Goal: Transaction & Acquisition: Purchase product/service

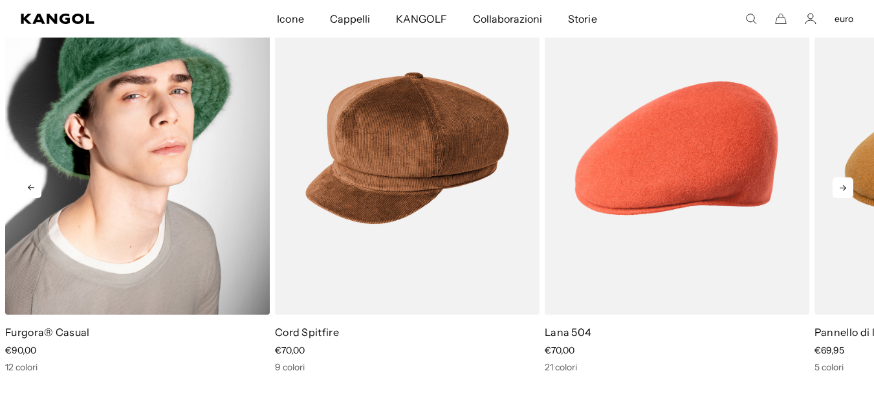
scroll to position [0, 267]
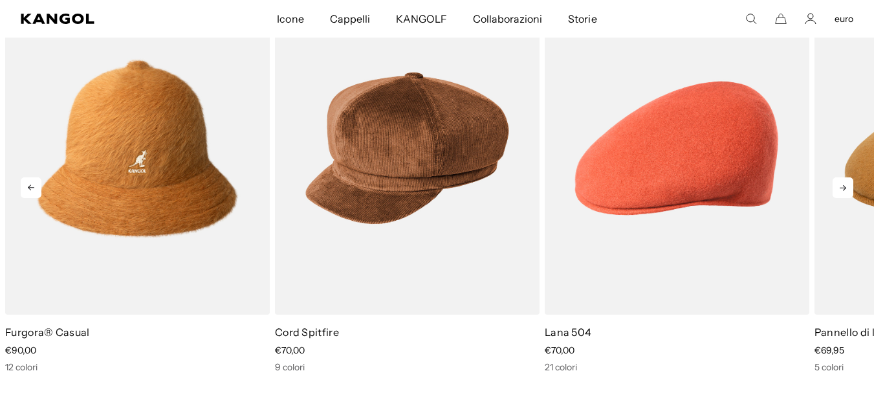
click at [838, 183] on icon at bounding box center [843, 187] width 21 height 21
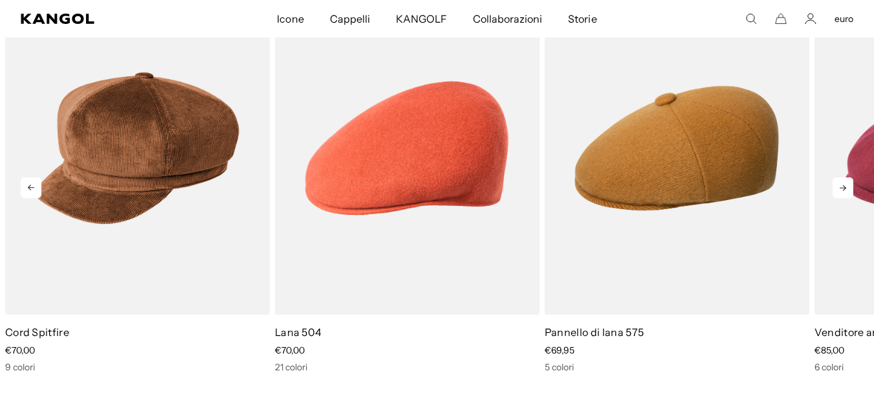
scroll to position [0, 0]
click at [839, 182] on icon at bounding box center [843, 187] width 21 height 21
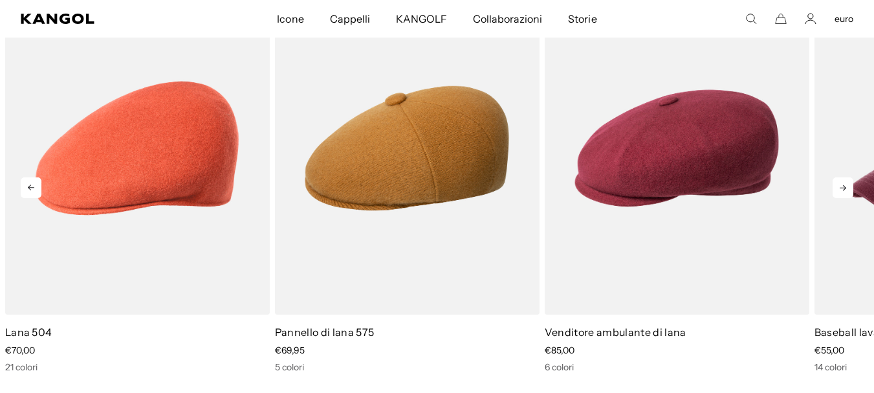
click at [839, 181] on icon at bounding box center [843, 187] width 21 height 21
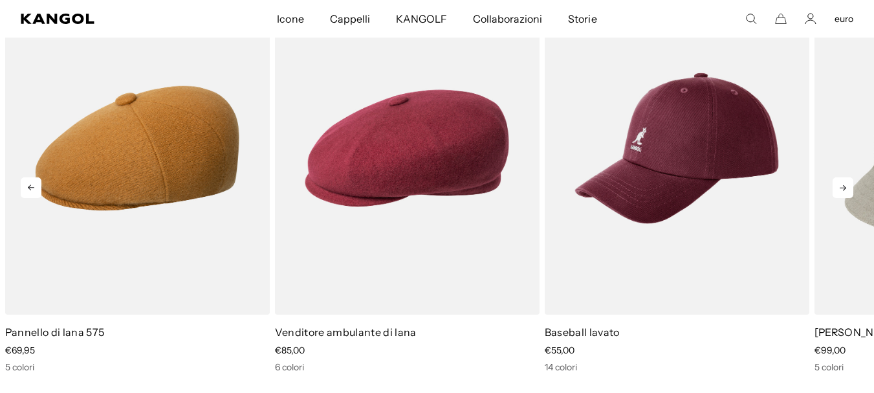
click at [839, 181] on icon at bounding box center [843, 187] width 21 height 21
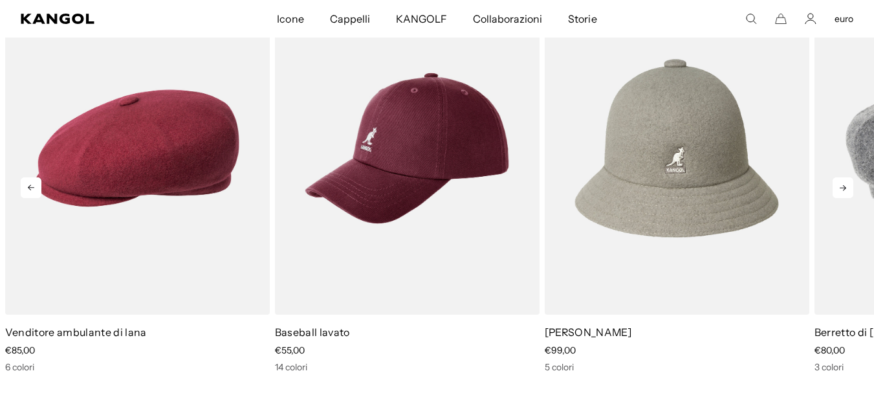
click at [839, 181] on icon at bounding box center [843, 187] width 21 height 21
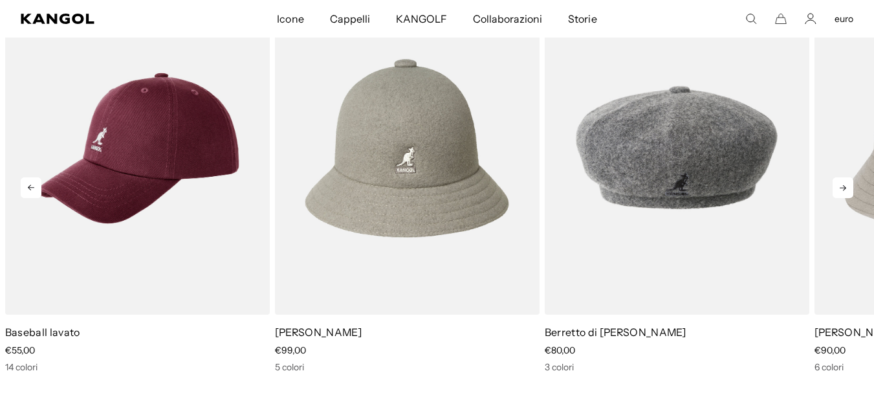
scroll to position [0, 267]
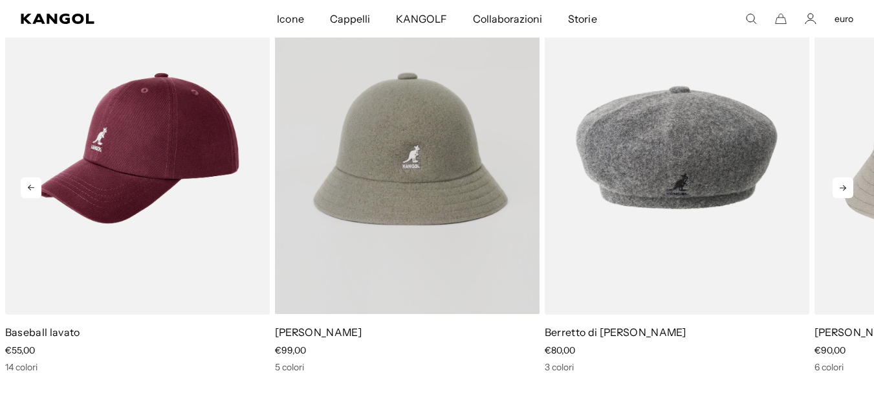
click at [442, 157] on video "Lana Casual" at bounding box center [407, 148] width 265 height 332
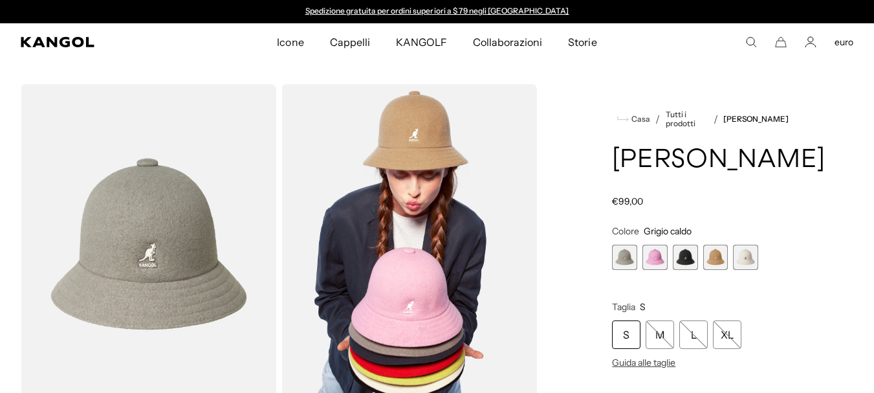
drag, startPoint x: 0, startPoint y: 0, endPoint x: 682, endPoint y: 255, distance: 728.2
click at [682, 255] on span "3 di 5" at bounding box center [685, 257] width 25 height 25
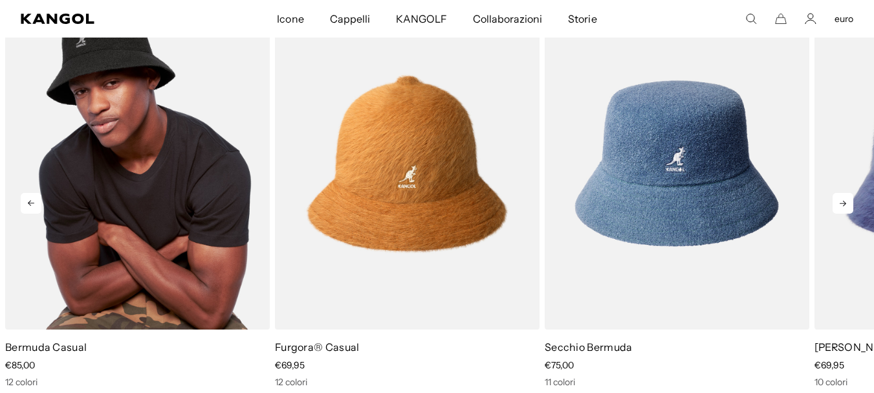
click at [158, 206] on img "1 di 5" at bounding box center [137, 163] width 265 height 332
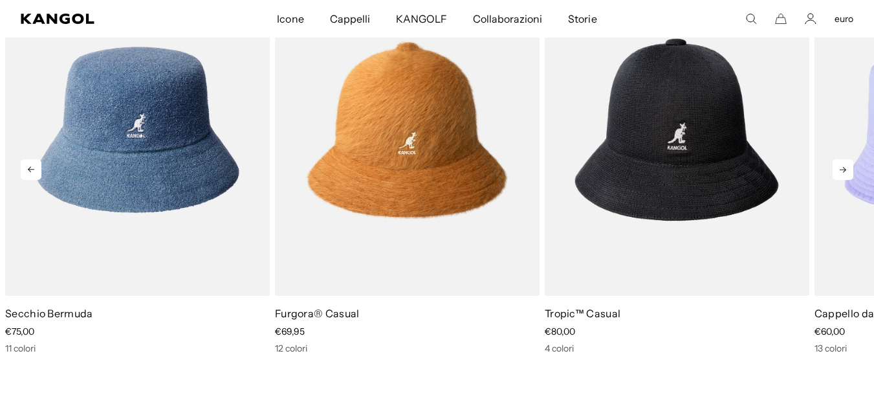
click at [848, 168] on icon at bounding box center [843, 169] width 21 height 21
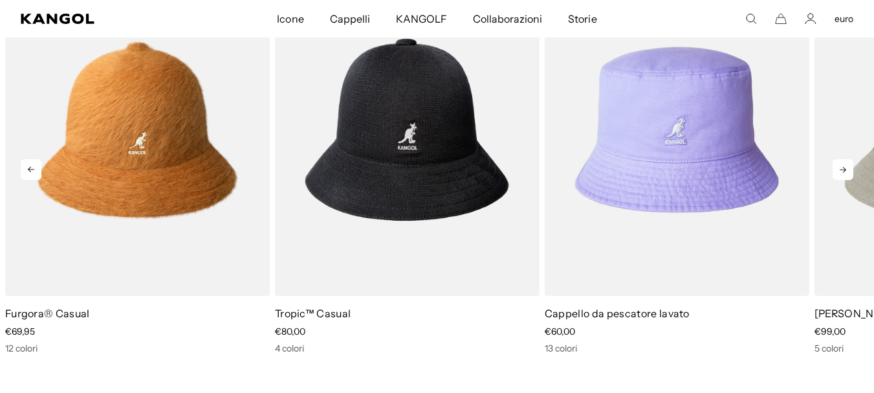
click at [847, 168] on icon at bounding box center [843, 169] width 21 height 21
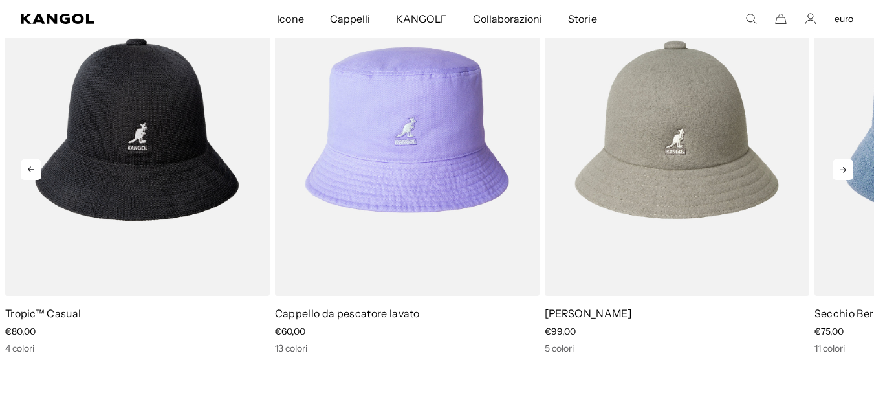
scroll to position [0, 267]
click at [847, 168] on icon at bounding box center [843, 169] width 21 height 21
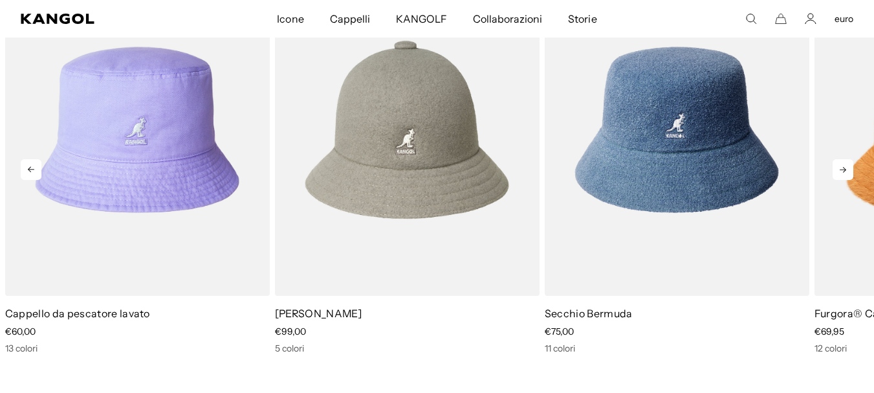
click at [847, 168] on icon at bounding box center [843, 169] width 21 height 21
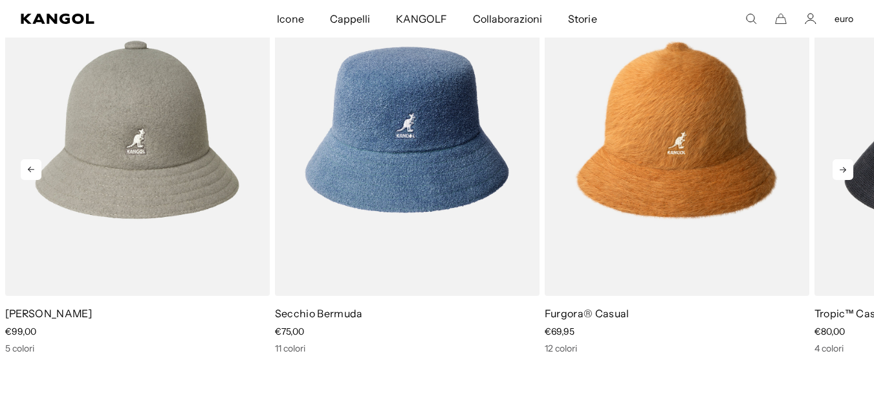
click at [847, 168] on icon at bounding box center [843, 169] width 21 height 21
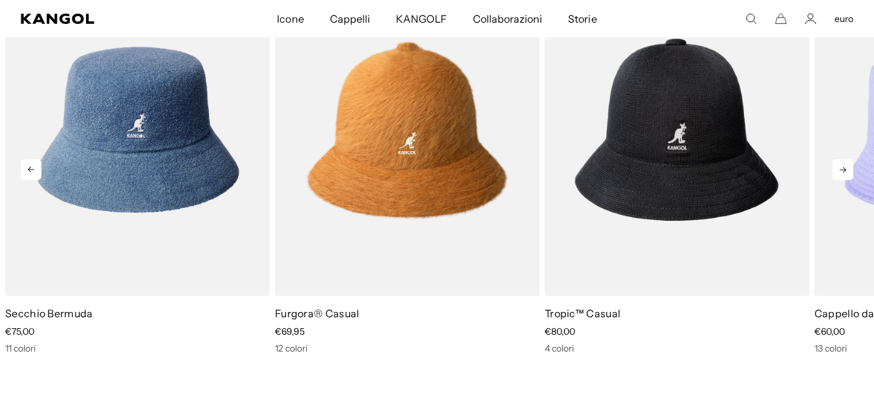
click at [847, 167] on icon at bounding box center [843, 169] width 21 height 21
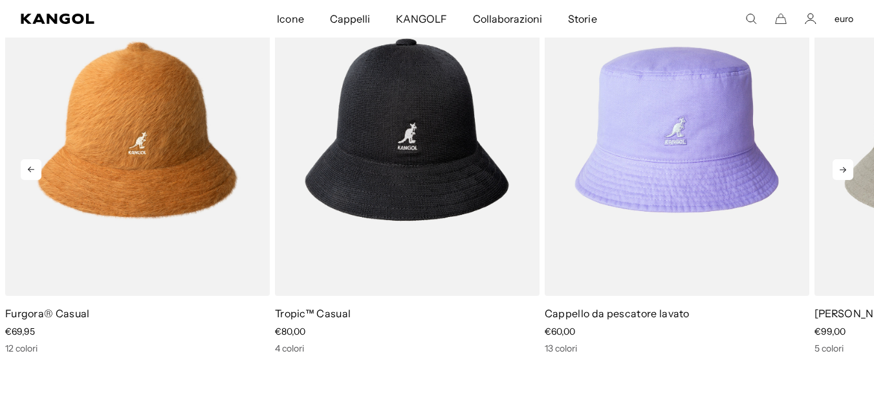
click at [847, 167] on icon at bounding box center [843, 169] width 21 height 21
